Goal: Task Accomplishment & Management: Manage account settings

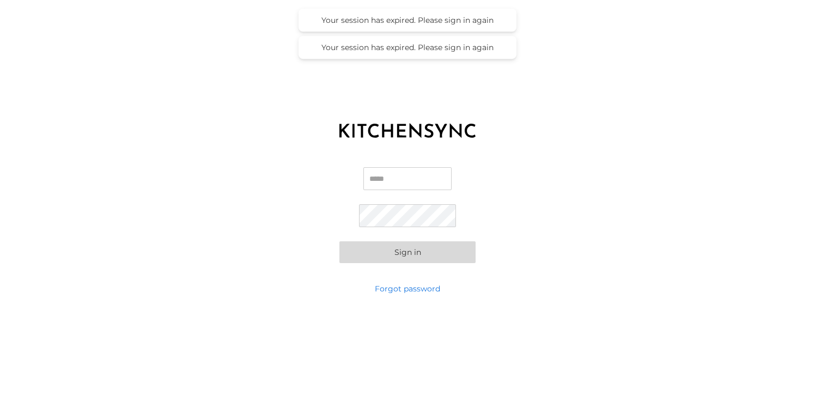
click at [420, 178] on input "Email" at bounding box center [408, 178] width 88 height 23
type input "**********"
click at [432, 258] on button "Sign in" at bounding box center [408, 252] width 136 height 22
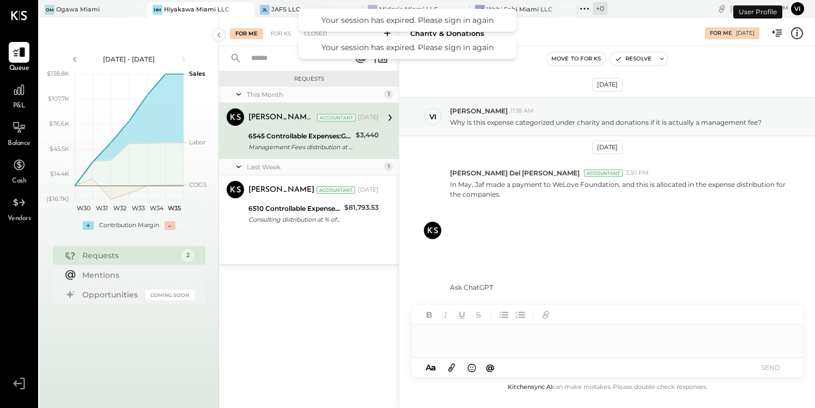
scroll to position [2, 0]
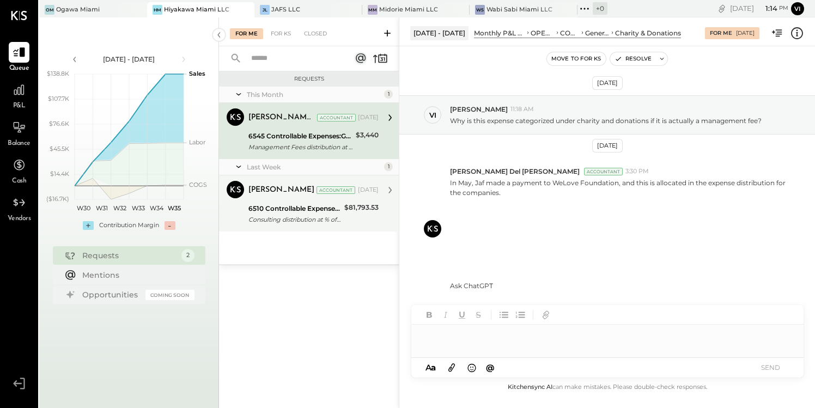
click at [320, 213] on div "6510 Controllable Expenses:General & Administrative Expenses:Consulting" at bounding box center [295, 208] width 93 height 11
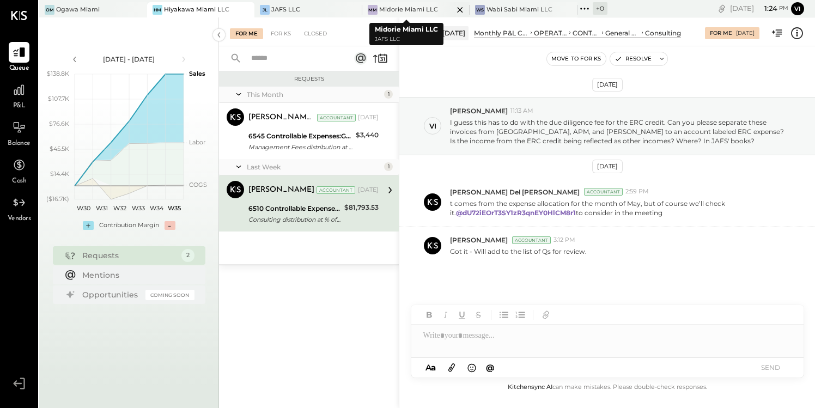
click at [400, 8] on div "Midorie Miami LLC" at bounding box center [408, 9] width 59 height 9
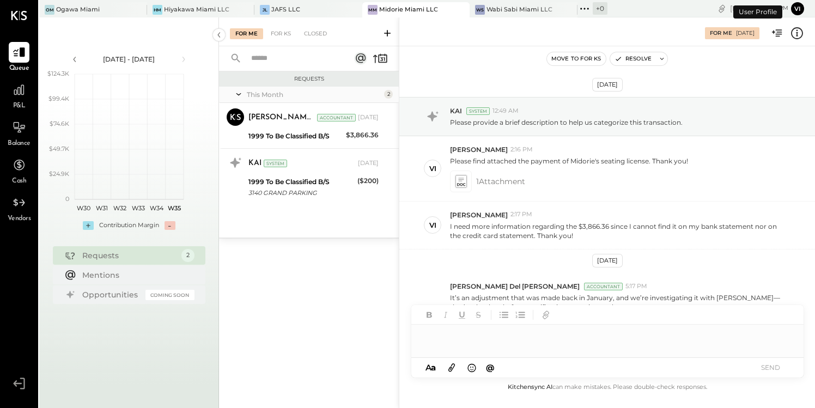
scroll to position [115, 0]
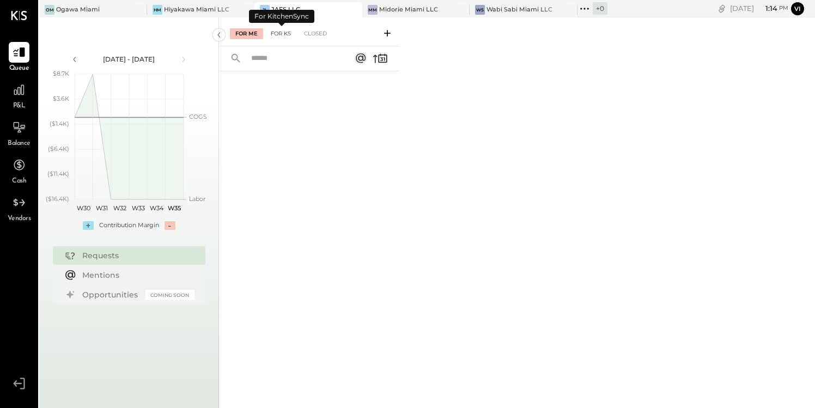
click at [278, 33] on div "For KS" at bounding box center [280, 33] width 31 height 11
click at [253, 33] on div "For Me" at bounding box center [246, 33] width 33 height 11
click at [322, 31] on div "Closed" at bounding box center [316, 33] width 34 height 11
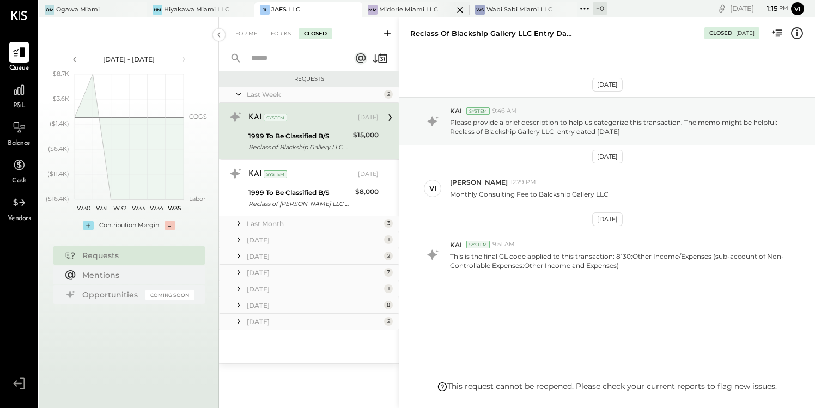
click at [394, 8] on div "Midorie Miami LLC" at bounding box center [408, 9] width 59 height 9
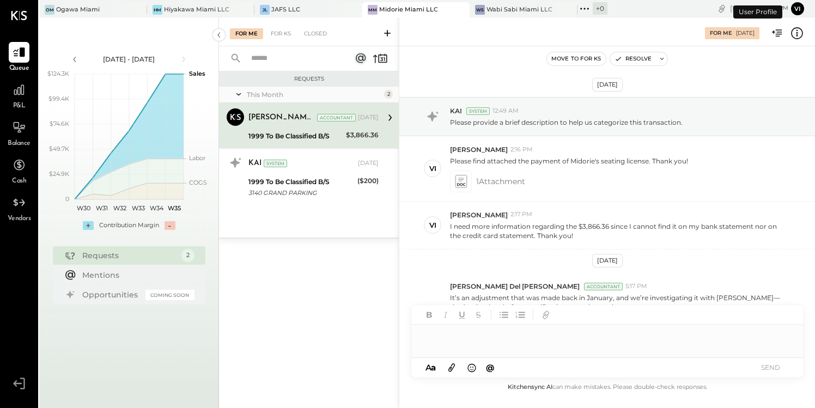
scroll to position [115, 0]
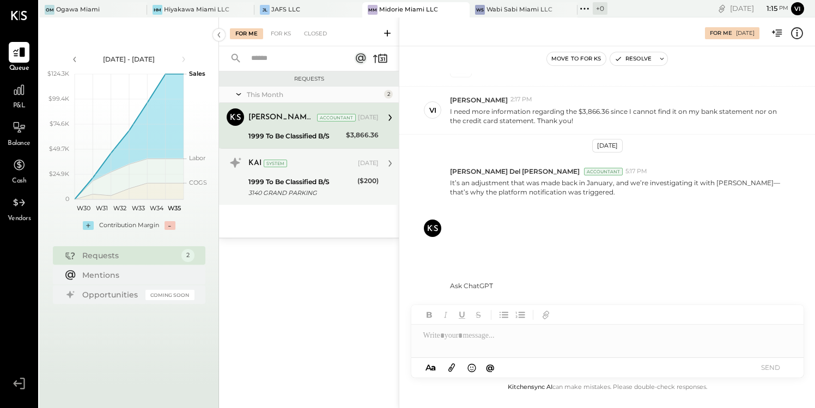
click at [294, 185] on div "1999 To Be Classified B/S" at bounding box center [302, 182] width 106 height 11
